Goal: Task Accomplishment & Management: Use online tool/utility

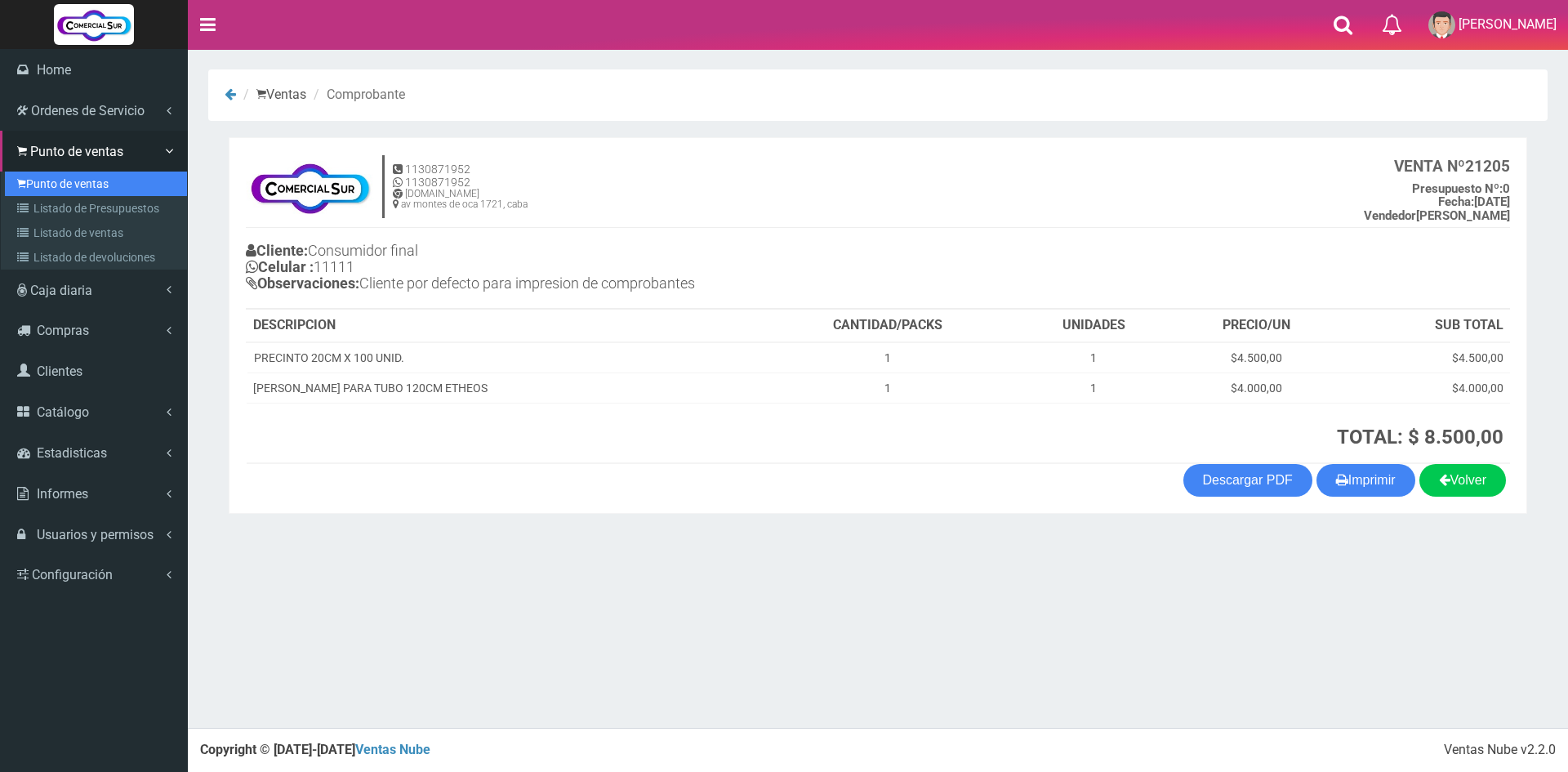
click at [38, 179] on link "Punto de ventas" at bounding box center [96, 183] width 182 height 24
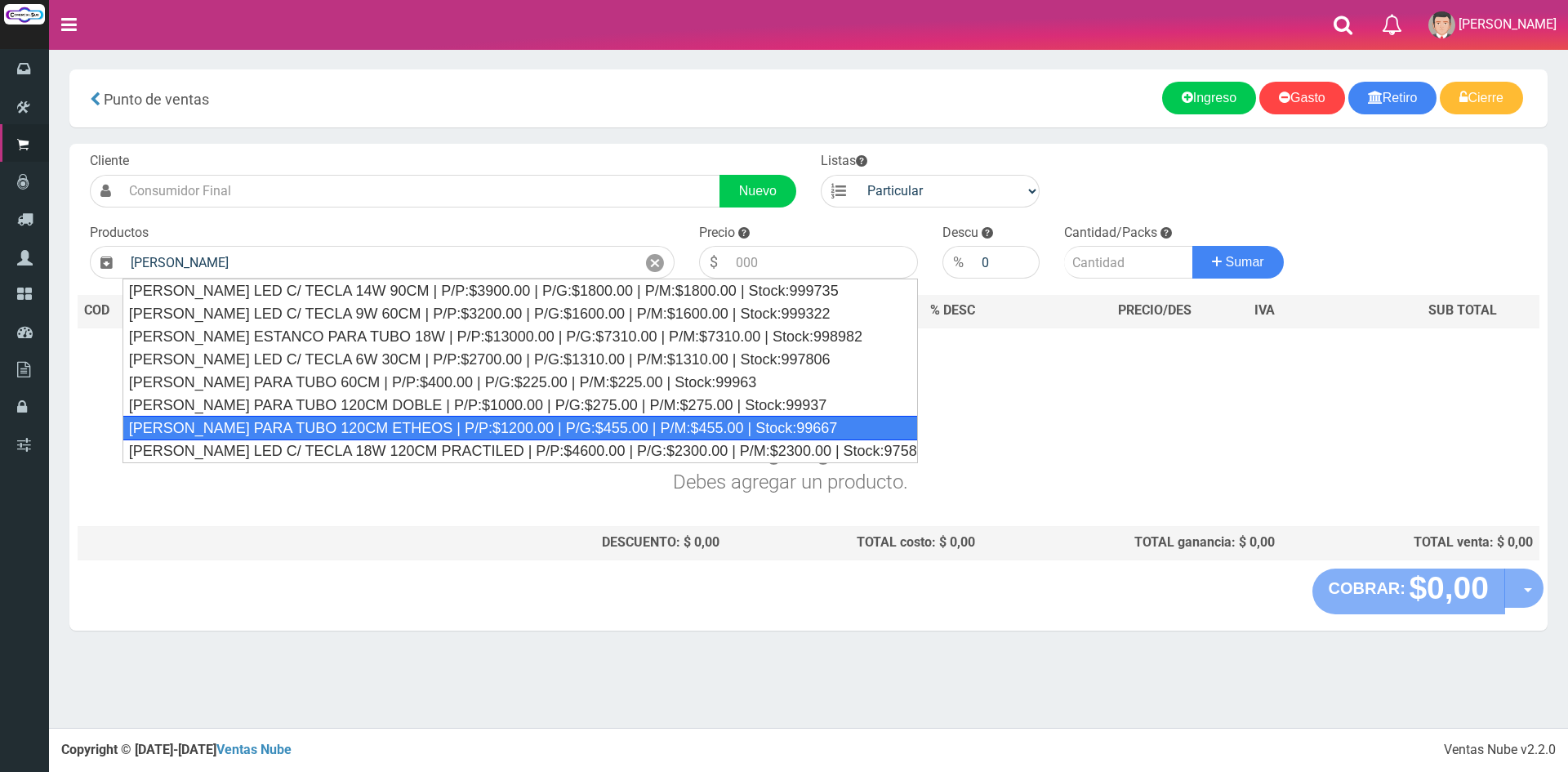
click at [469, 430] on div "LISTON PARA TUBO 120CM ETHEOS | P/P:$1200.00 | P/G:$455.00 | P/M:$455.00 | Stoc…" at bounding box center [520, 427] width 796 height 24
type input "LISTON PARA TUBO 120CM ETHEOS | P/P:$1200.00 | P/G:$455.00 | P/M:$455.00 | Stoc…"
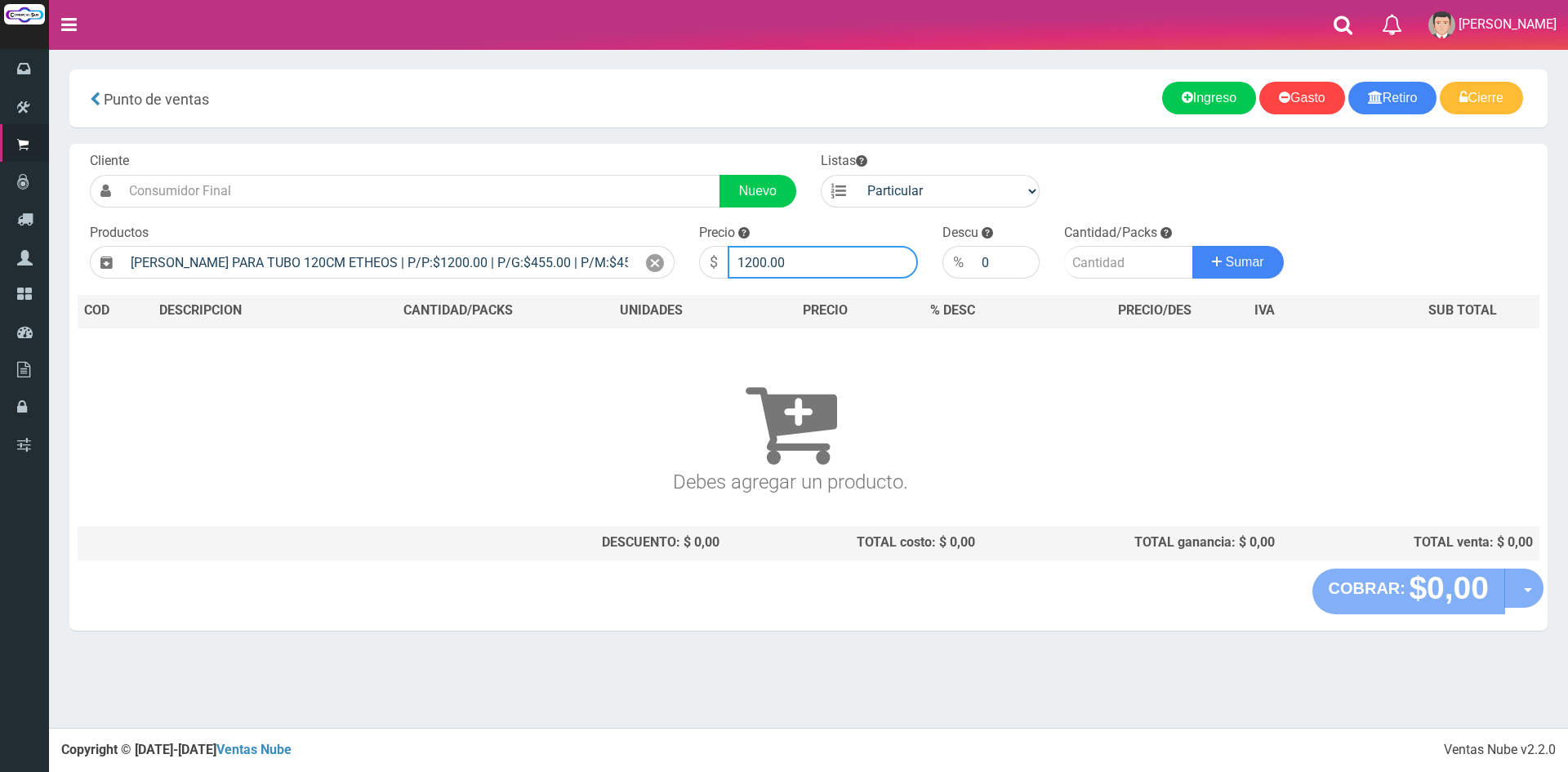
drag, startPoint x: 823, startPoint y: 268, endPoint x: 613, endPoint y: 240, distance: 211.9
click at [613, 152] on form "Cliente Nuevo Listas Particular Gremio Mayoristas" at bounding box center [809, 152] width 1463 height 0
type input "4000"
type input "1"
click at [1193, 246] on button "Sumar" at bounding box center [1238, 262] width 91 height 33
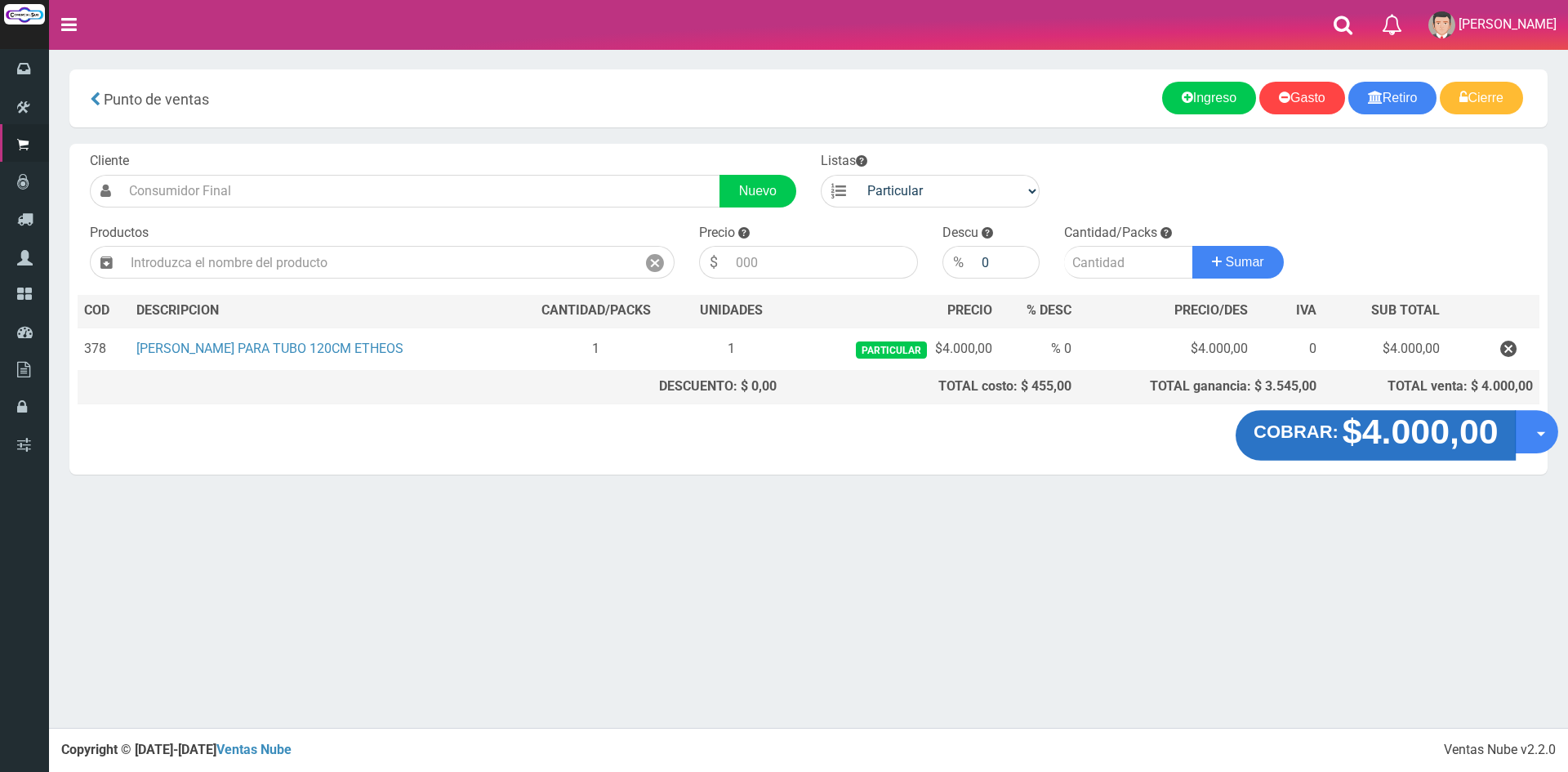
click at [1377, 435] on strong "$4.000,00" at bounding box center [1420, 431] width 156 height 38
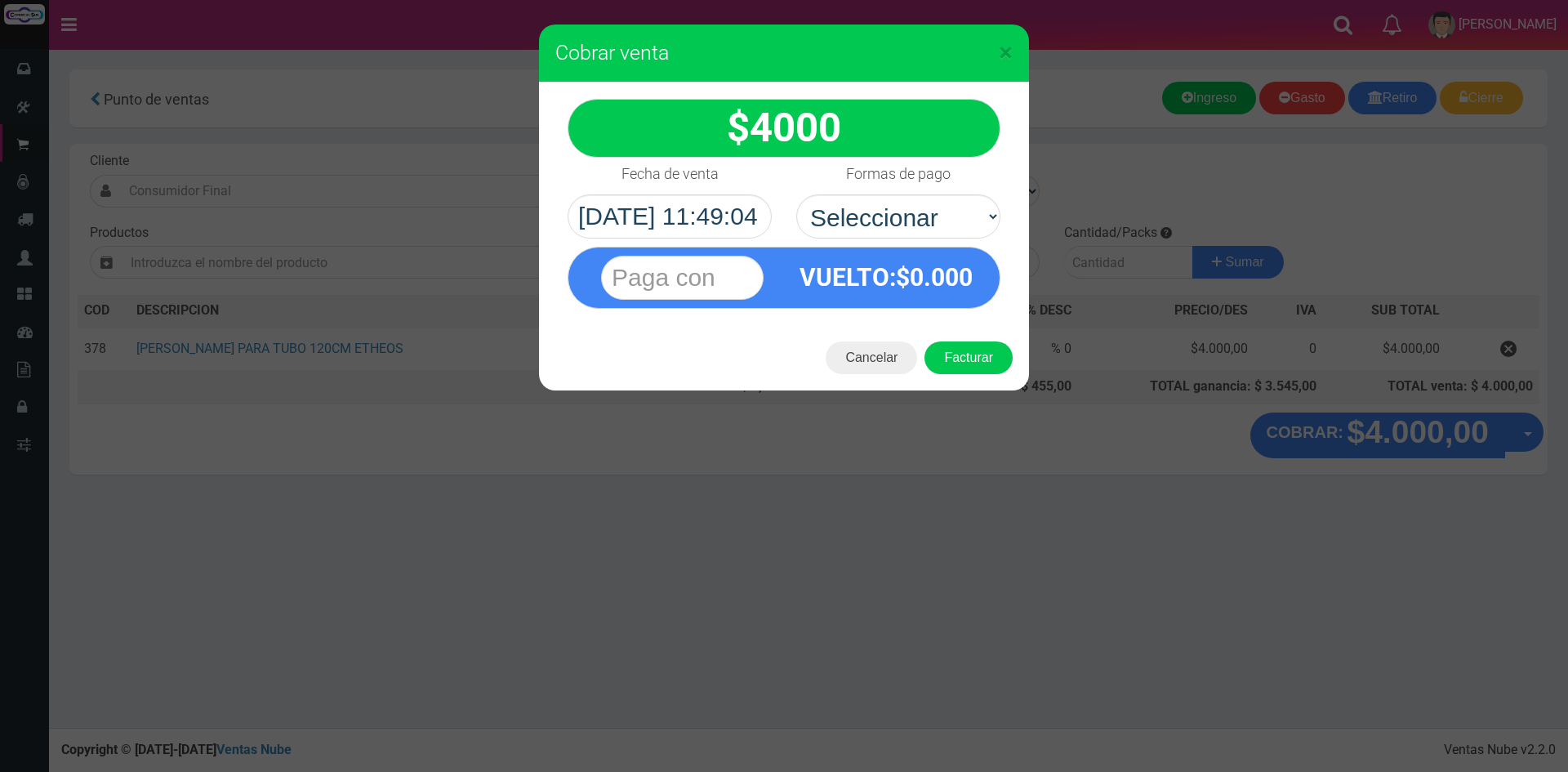
click at [921, 189] on label "Formas de pago" at bounding box center [898, 173] width 105 height 33
click at [921, 194] on select "Seleccionar Efectivo Tarjeta de Crédito Depósito Débito" at bounding box center [898, 215] width 204 height 44
drag, startPoint x: 920, startPoint y: 206, endPoint x: 917, endPoint y: 220, distance: 14.3
click at [920, 206] on select "Seleccionar Efectivo Tarjeta de Crédito Depósito Débito" at bounding box center [898, 215] width 204 height 44
select select "Efectivo"
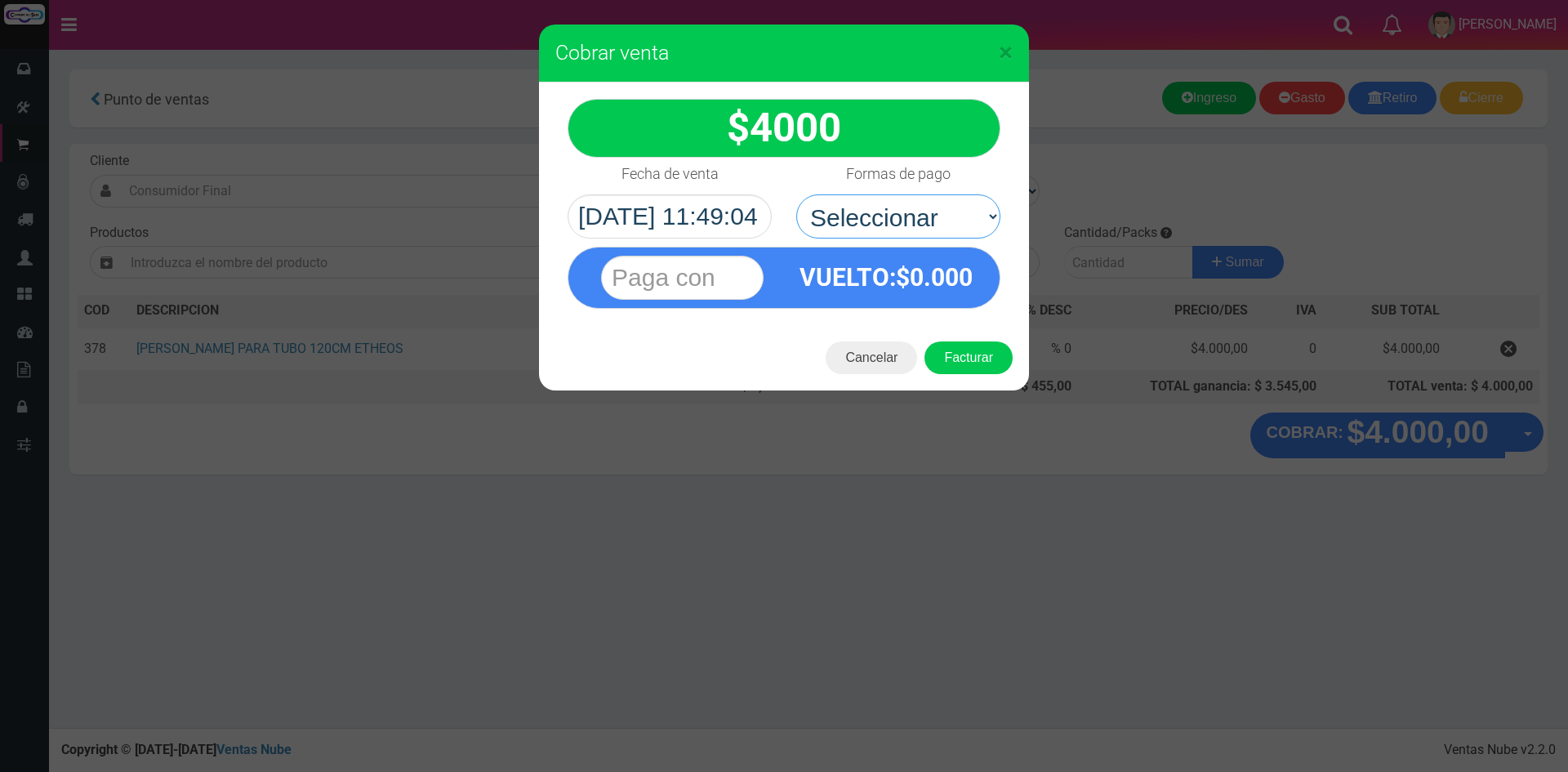
click at [797, 194] on select "Seleccionar Efectivo Tarjeta de Crédito Depósito Débito" at bounding box center [898, 215] width 204 height 44
click at [695, 269] on input "text" at bounding box center [683, 277] width 163 height 44
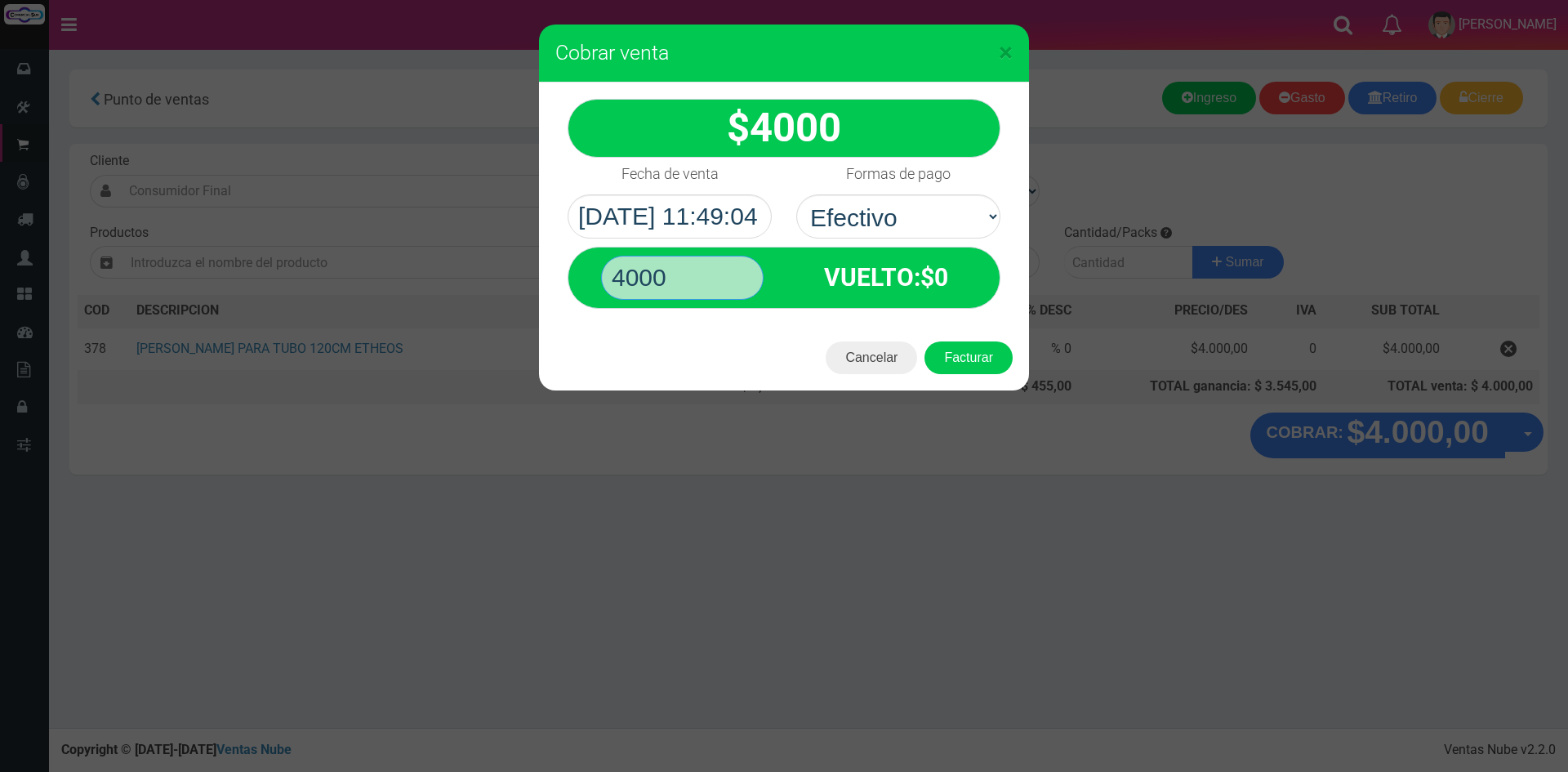
type input "4000"
click at [924, 341] on button "Facturar" at bounding box center [968, 357] width 89 height 33
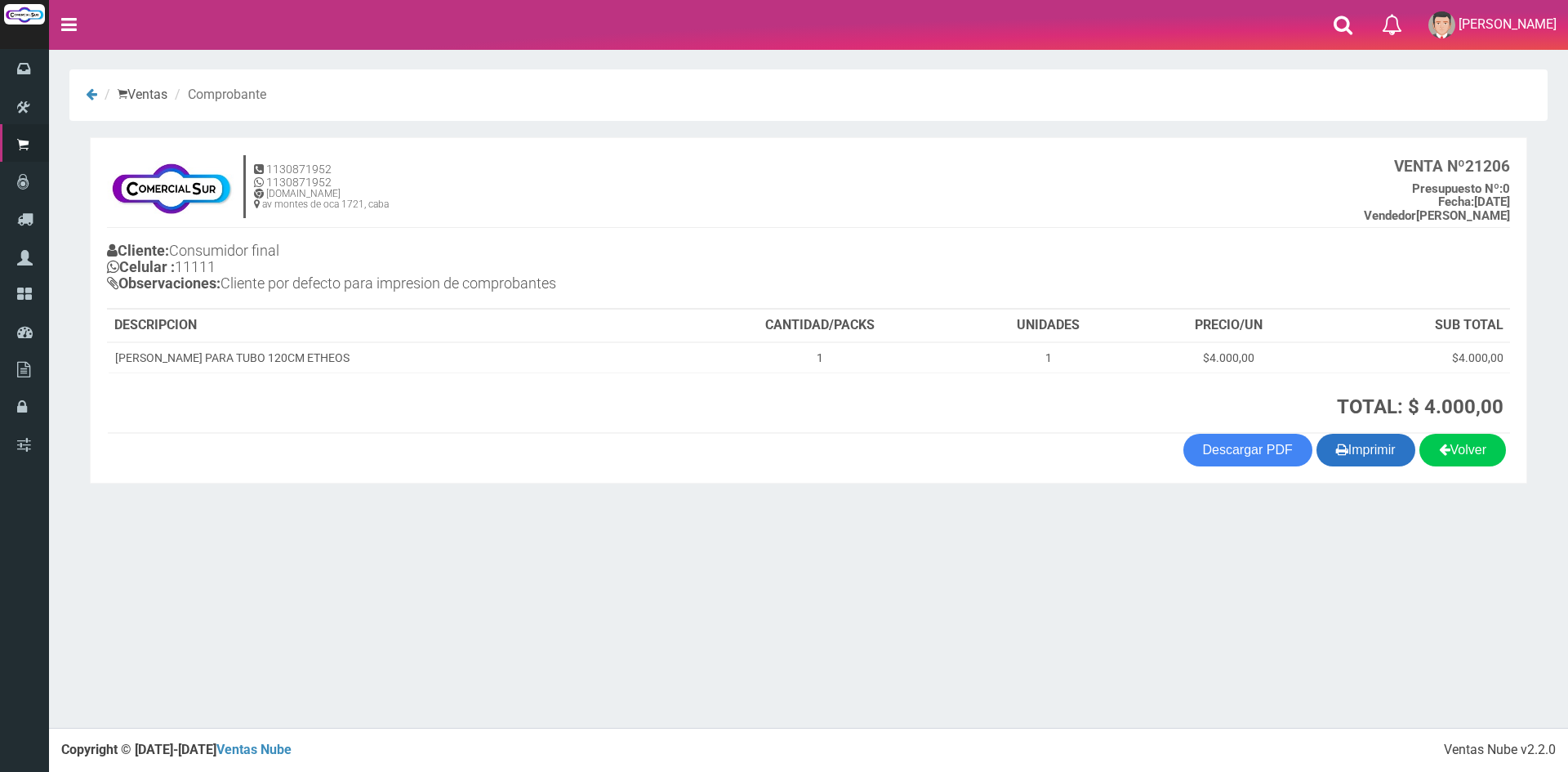
click at [1359, 454] on button "Imprimir" at bounding box center [1366, 449] width 99 height 33
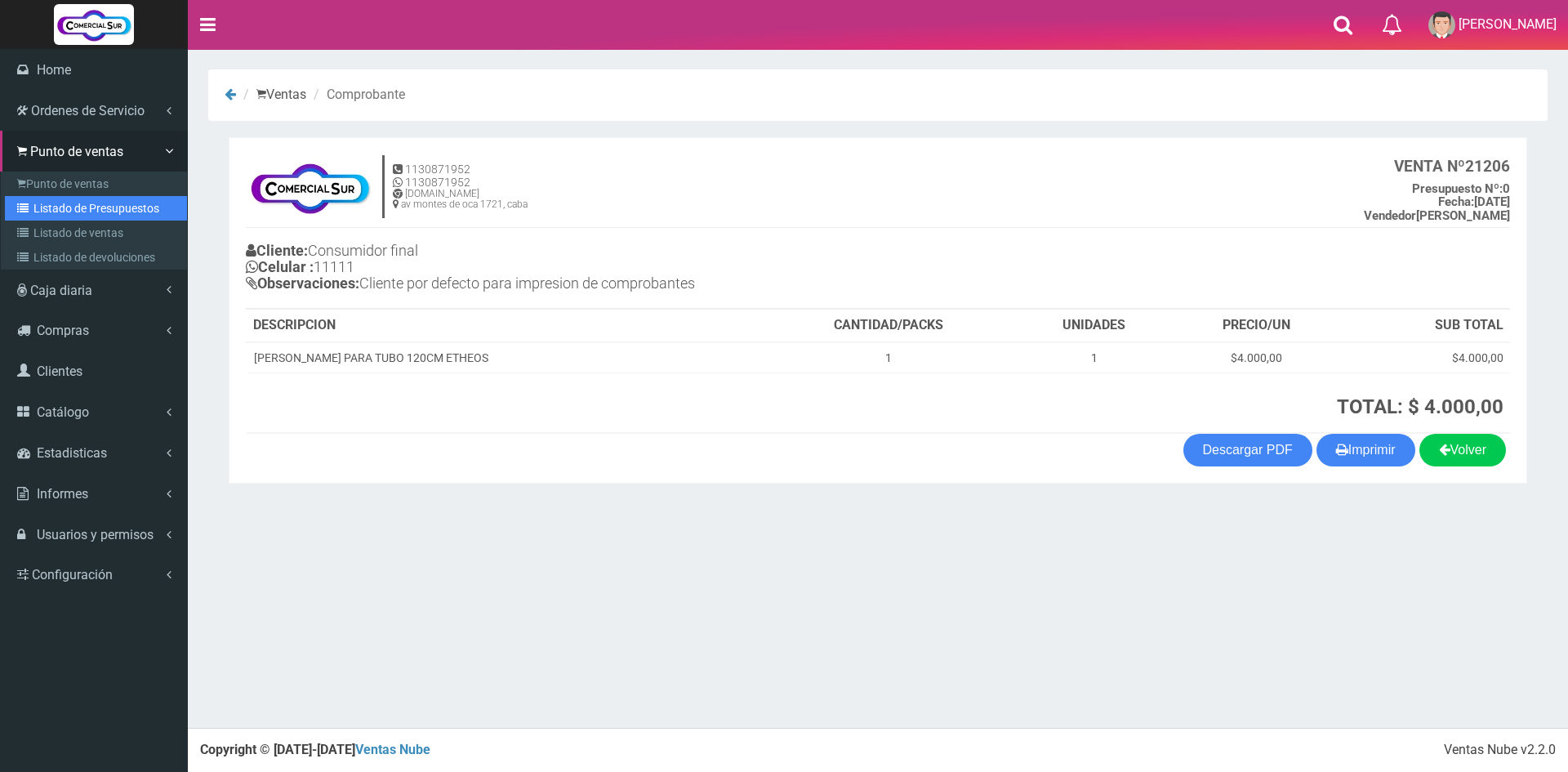
click at [104, 209] on link "Listado de Presupuestos" at bounding box center [96, 207] width 182 height 24
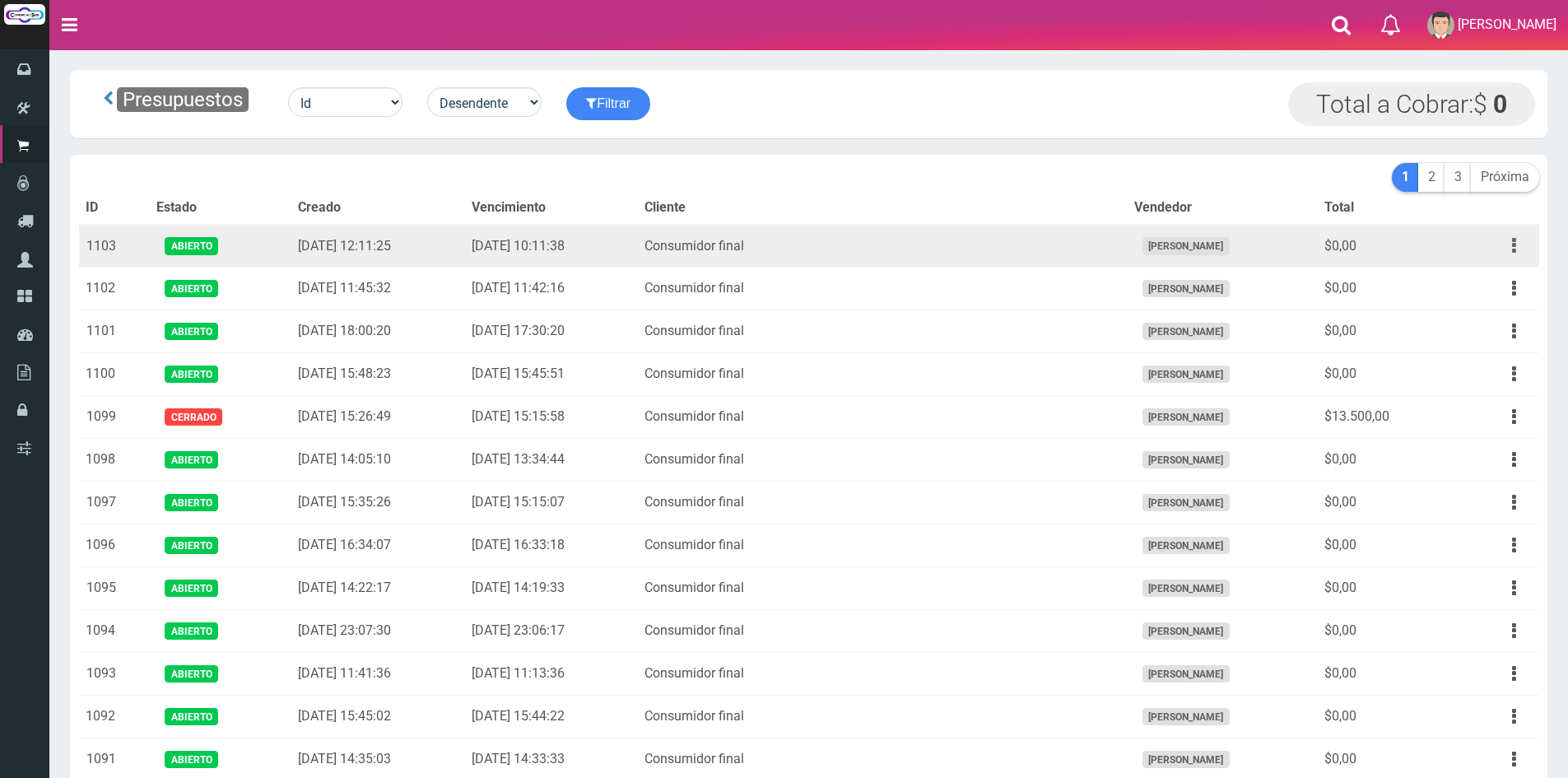
click at [1516, 233] on button "button" at bounding box center [1513, 246] width 37 height 29
click at [1480, 279] on link "Editar" at bounding box center [1466, 285] width 130 height 36
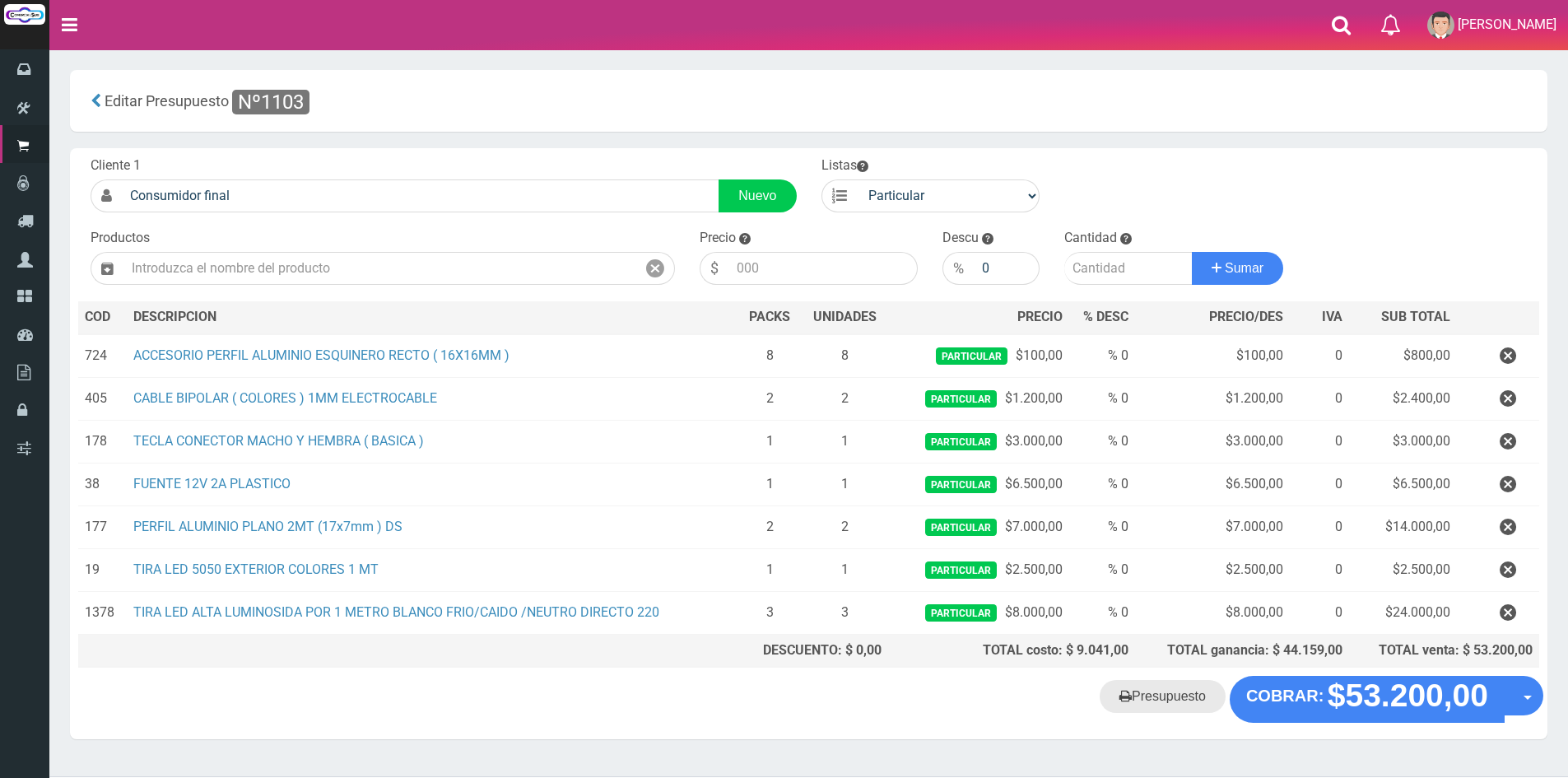
click at [1188, 692] on link "Presupuesto" at bounding box center [1163, 696] width 126 height 33
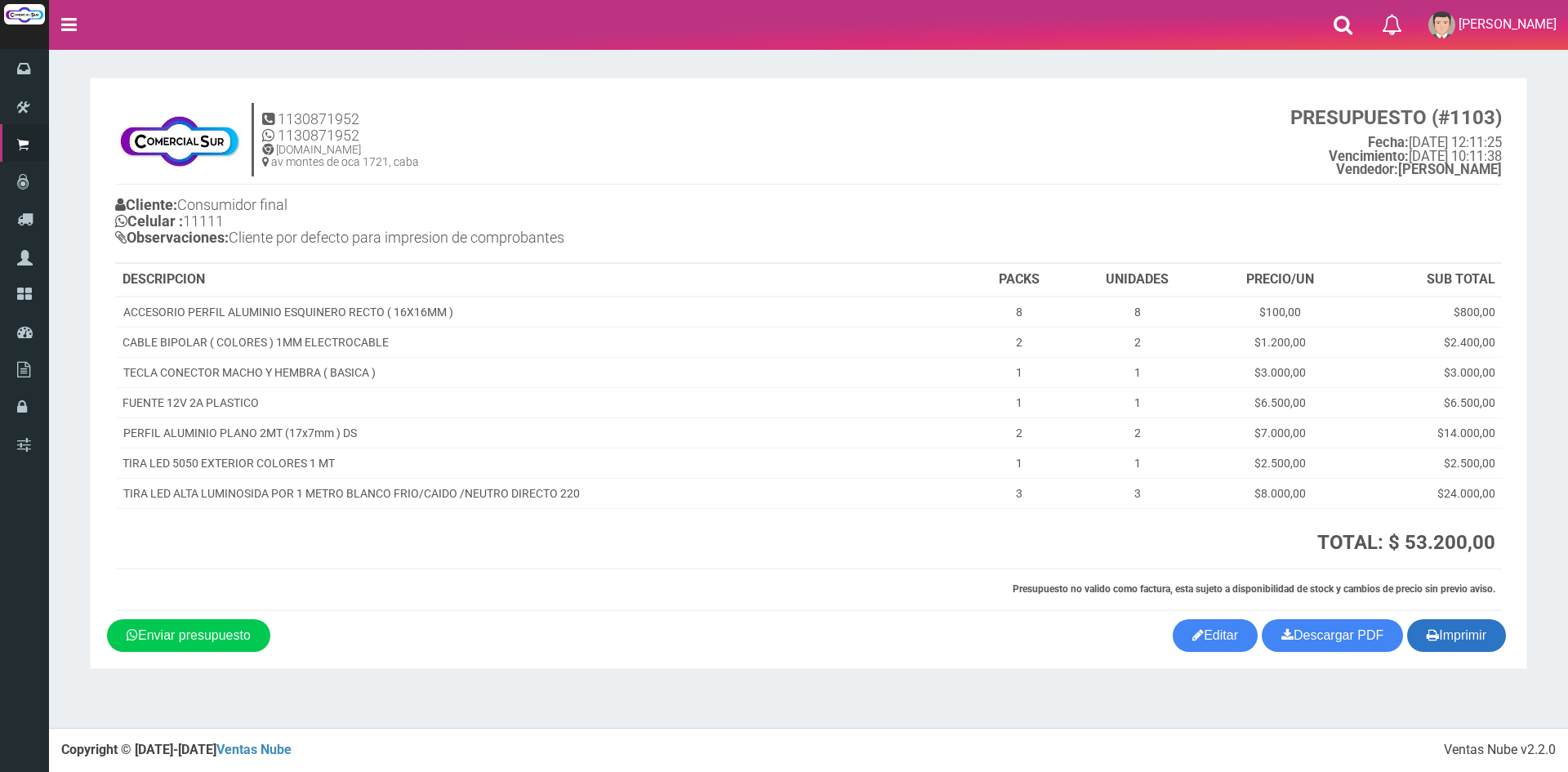
click at [1468, 638] on button "Imprimir" at bounding box center [1456, 635] width 99 height 33
